Goal: Information Seeking & Learning: Learn about a topic

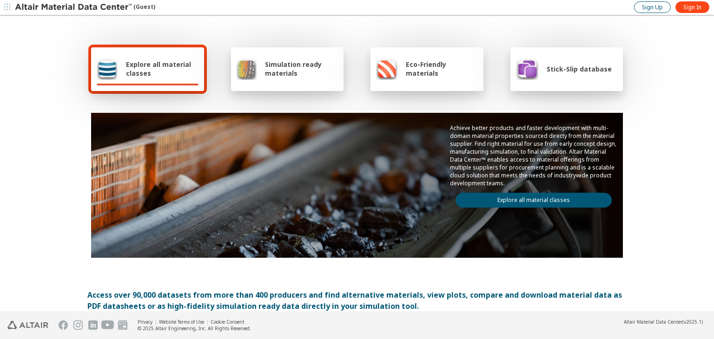
click at [648, 8] on span "Sign Up" at bounding box center [652, 7] width 21 height 7
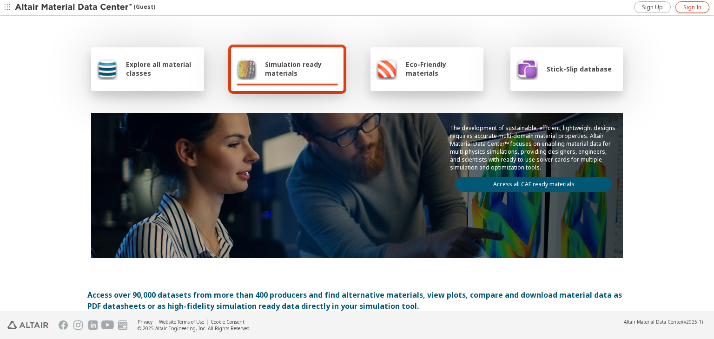
click at [700, 4] on span "Sign In" at bounding box center [692, 7] width 18 height 7
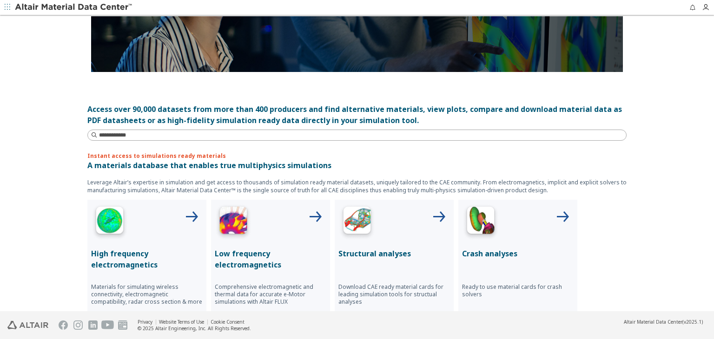
scroll to position [191, 0]
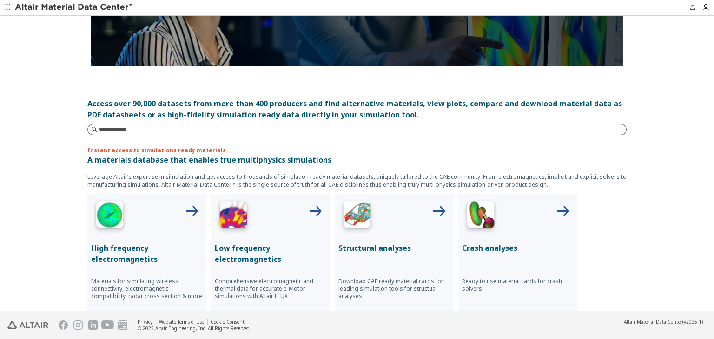
click at [107, 127] on input at bounding box center [362, 129] width 527 height 9
type input "*"
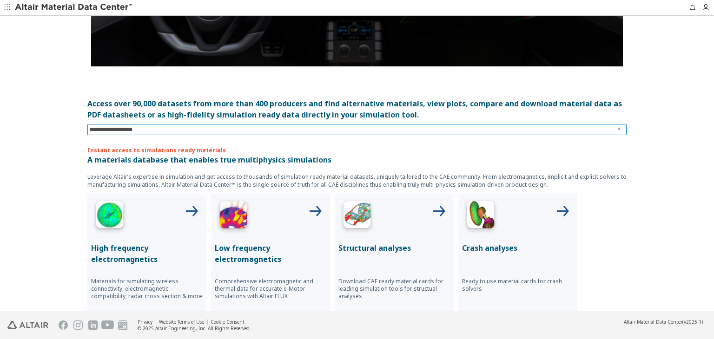
type input "**********"
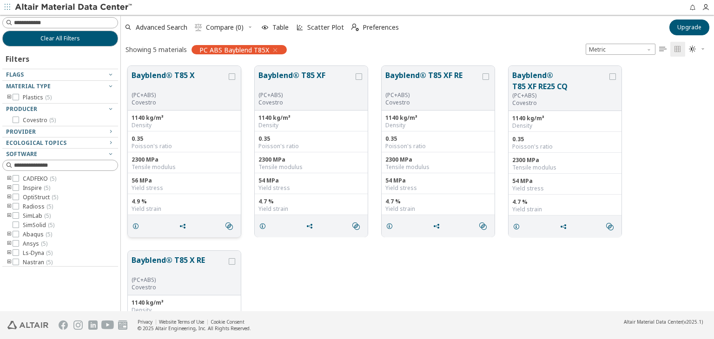
click at [154, 75] on button "Bayblend® T85 X" at bounding box center [179, 81] width 95 height 22
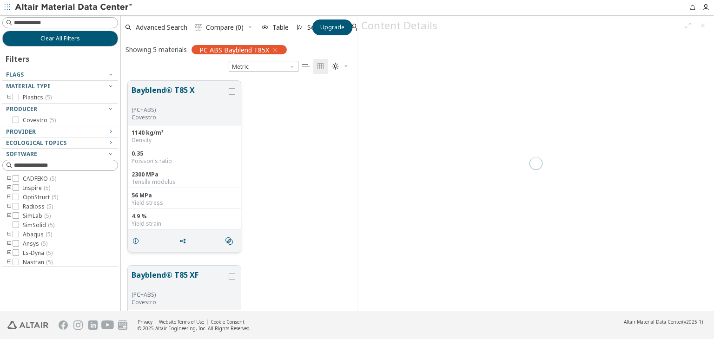
scroll to position [231, 229]
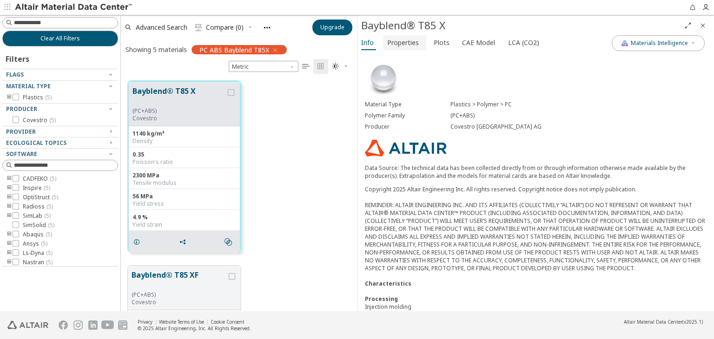
click at [411, 43] on span "Properties" at bounding box center [403, 42] width 32 height 15
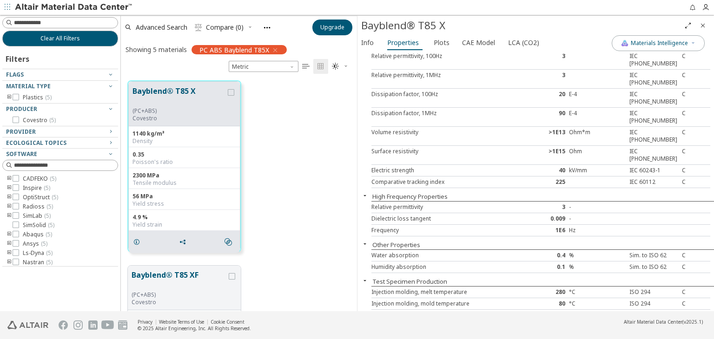
scroll to position [414, 0]
click at [439, 45] on span "Plots" at bounding box center [442, 42] width 16 height 15
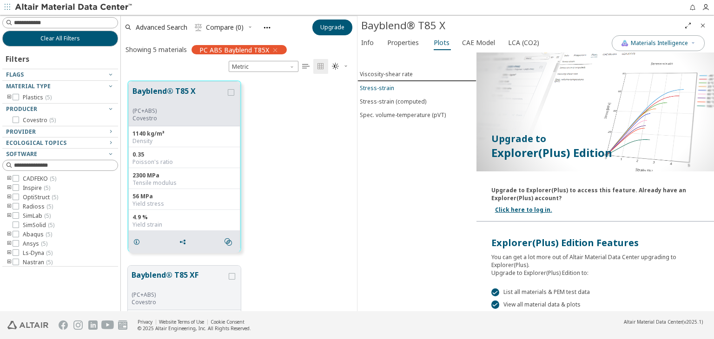
click at [367, 84] on div "Stress-strain" at bounding box center [377, 88] width 34 height 8
click at [412, 113] on div "Spec. volume-temperature (pVT)" at bounding box center [403, 115] width 86 height 8
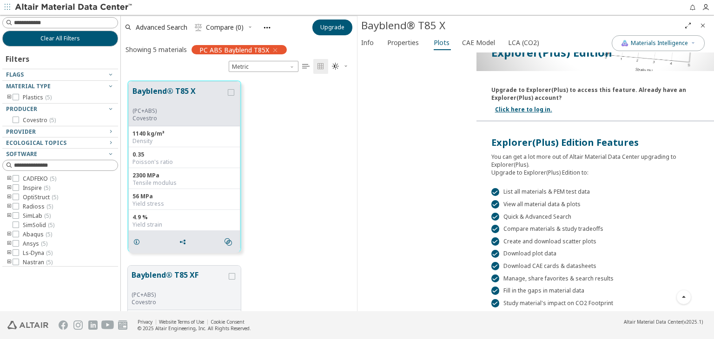
scroll to position [134, 0]
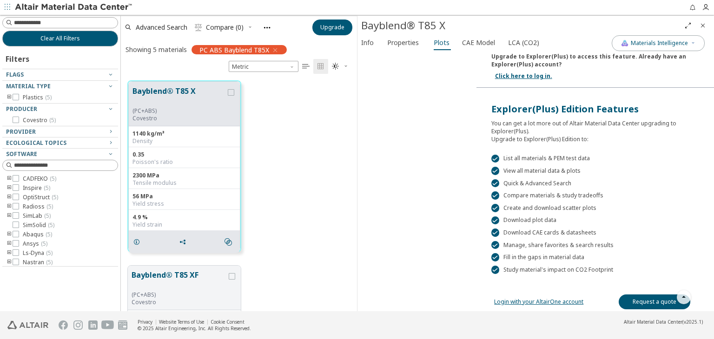
click at [545, 298] on link "Login with your AltairOne account" at bounding box center [538, 302] width 89 height 8
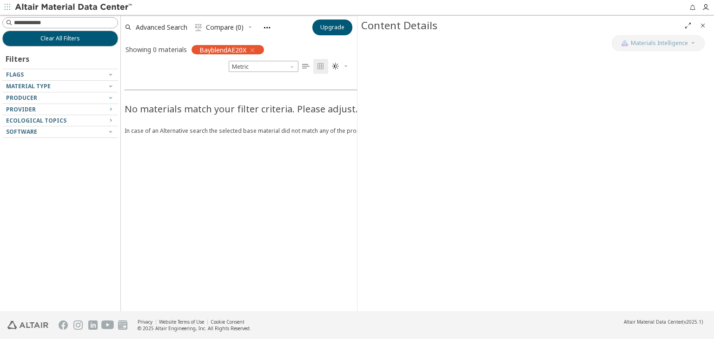
click at [510, 188] on div at bounding box center [535, 173] width 356 height 276
click at [230, 50] on span "BayblendAE20X" at bounding box center [222, 50] width 47 height 8
